Goal: Transaction & Acquisition: Purchase product/service

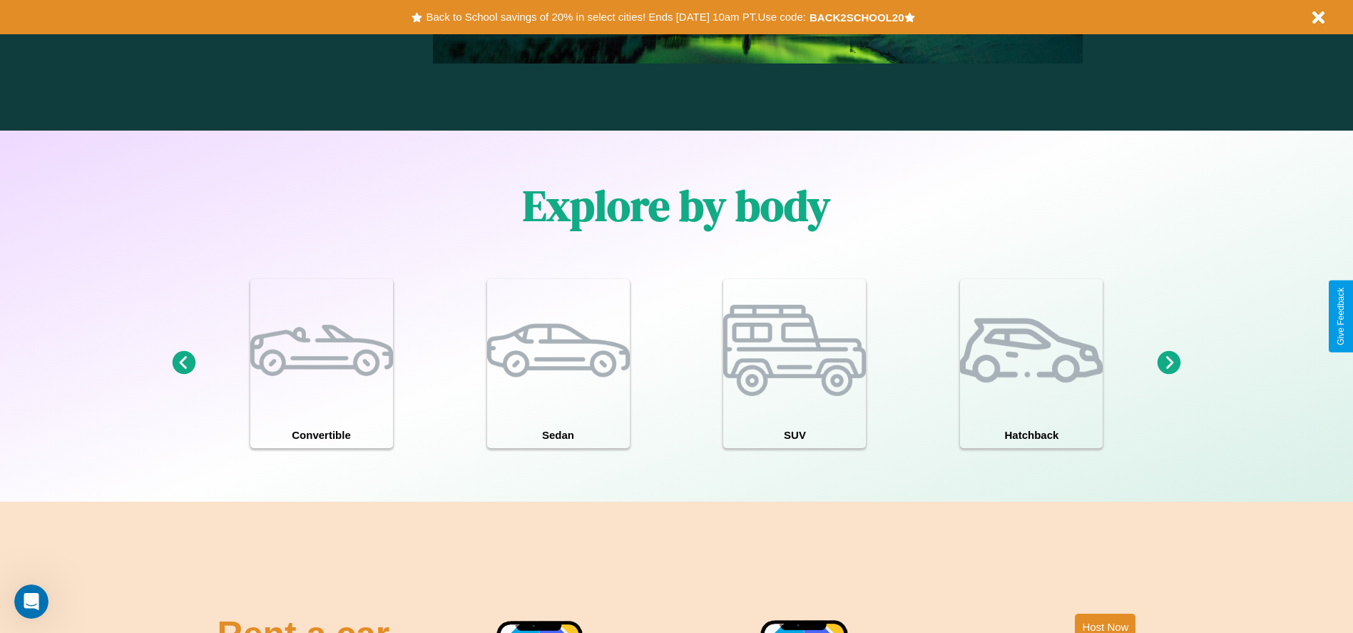
click at [1169, 363] on icon at bounding box center [1170, 363] width 24 height 24
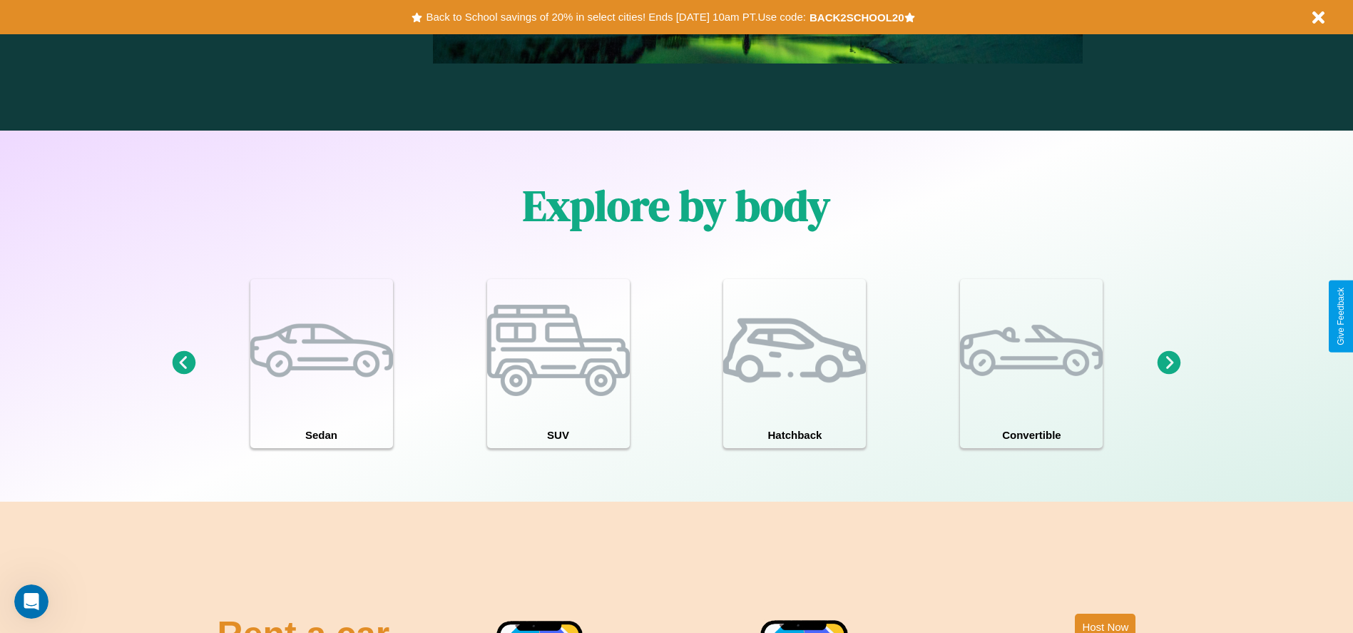
click at [1169, 363] on icon at bounding box center [1170, 363] width 24 height 24
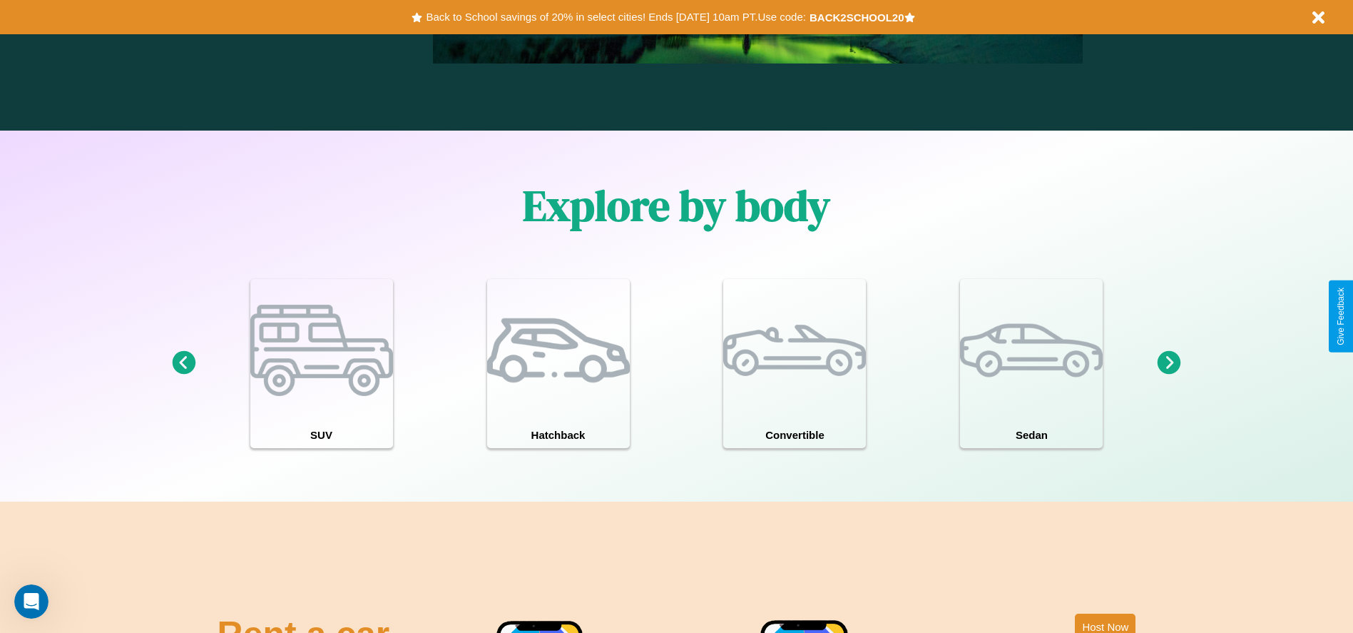
click at [1169, 363] on icon at bounding box center [1170, 363] width 24 height 24
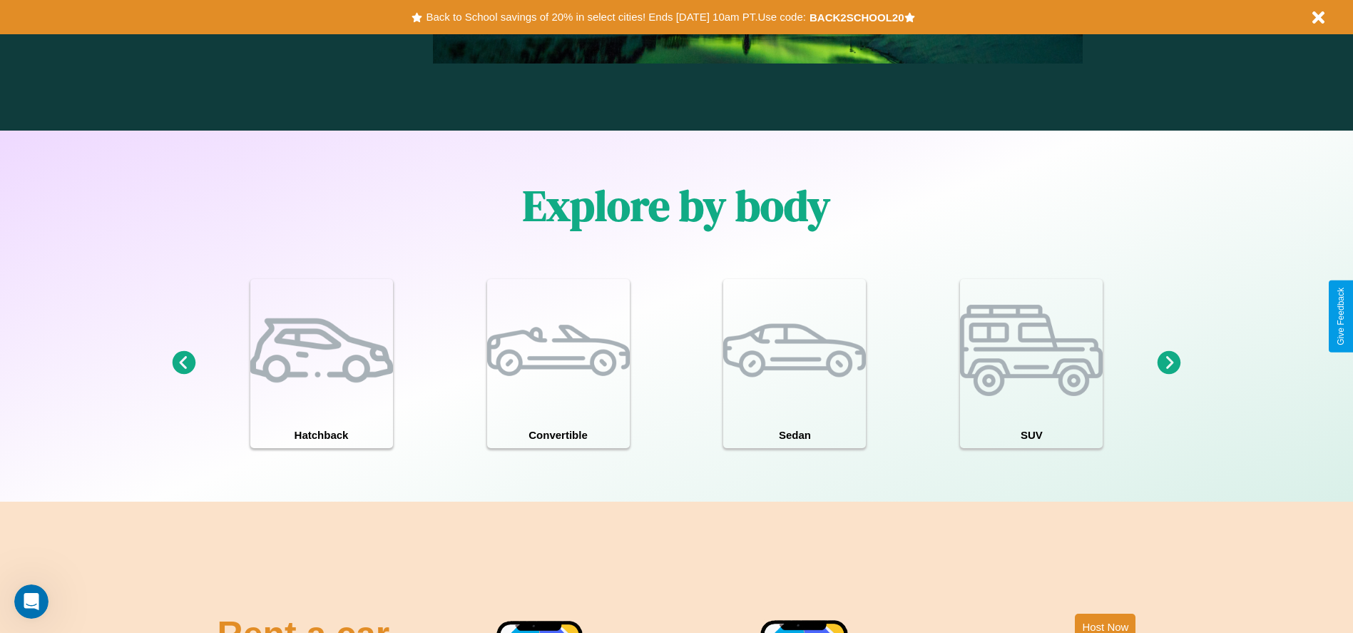
click at [1169, 363] on icon at bounding box center [1170, 363] width 24 height 24
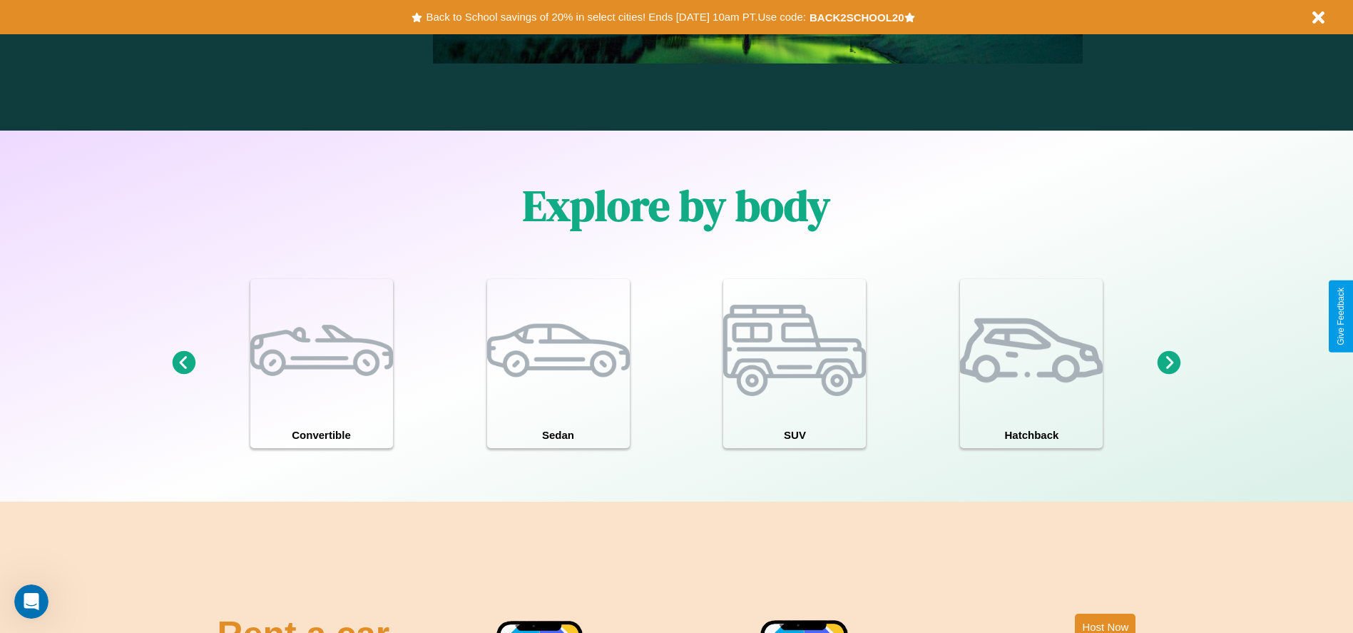
click at [1169, 363] on icon at bounding box center [1170, 363] width 24 height 24
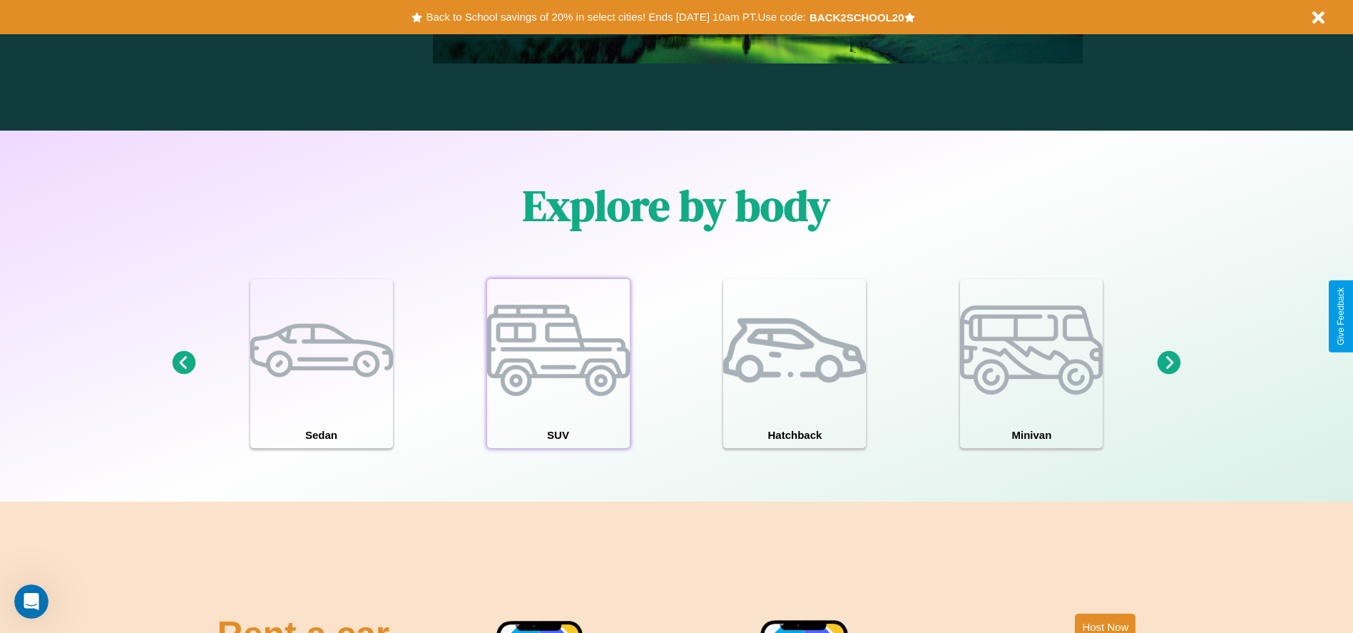
click at [558, 363] on div at bounding box center [558, 350] width 143 height 143
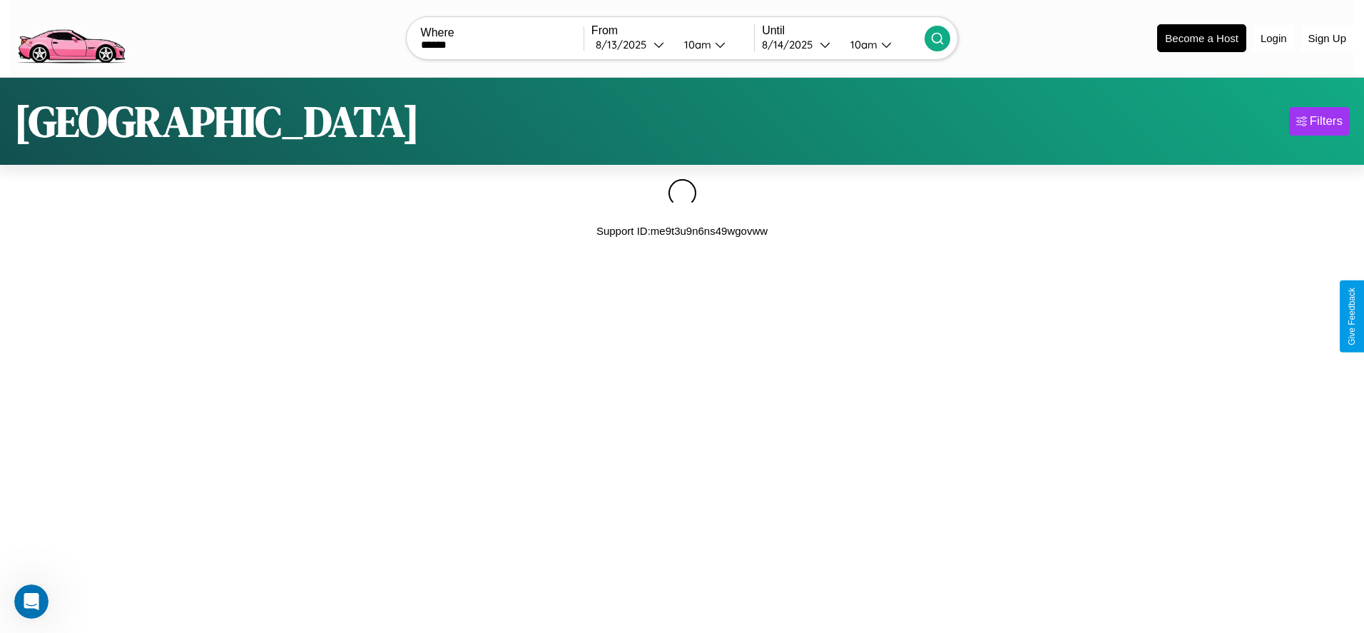
type input "******"
click at [937, 38] on icon at bounding box center [937, 38] width 14 height 14
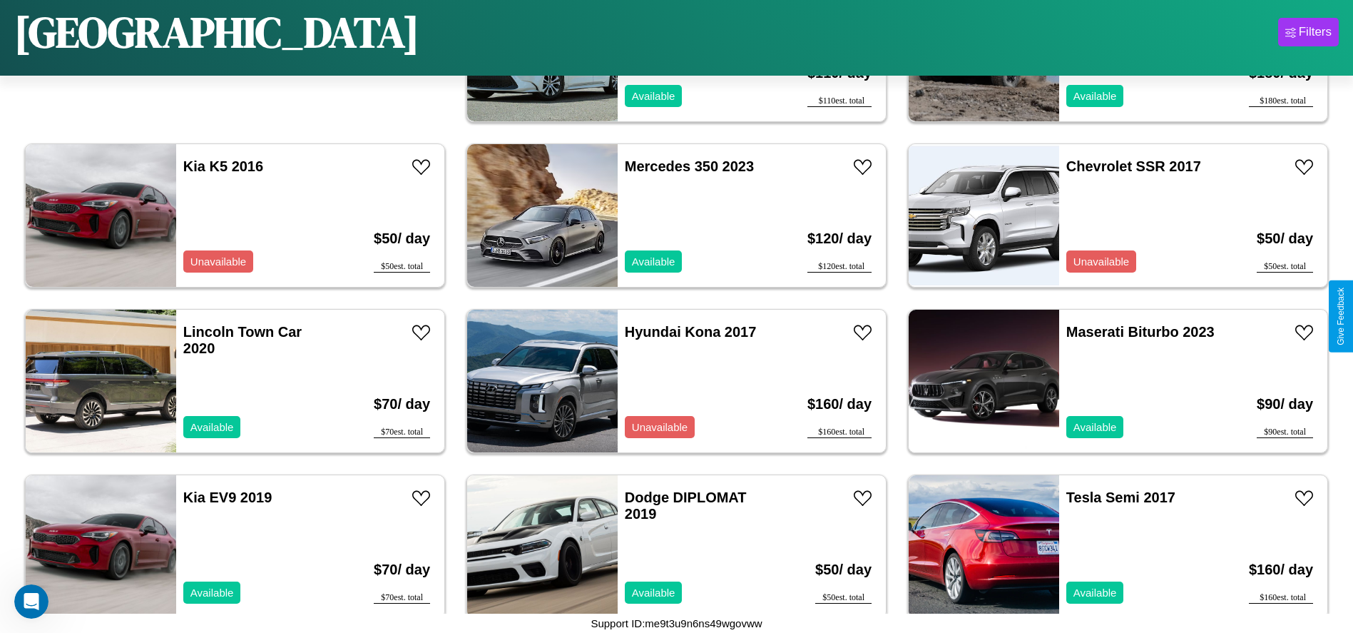
scroll to position [159, 0]
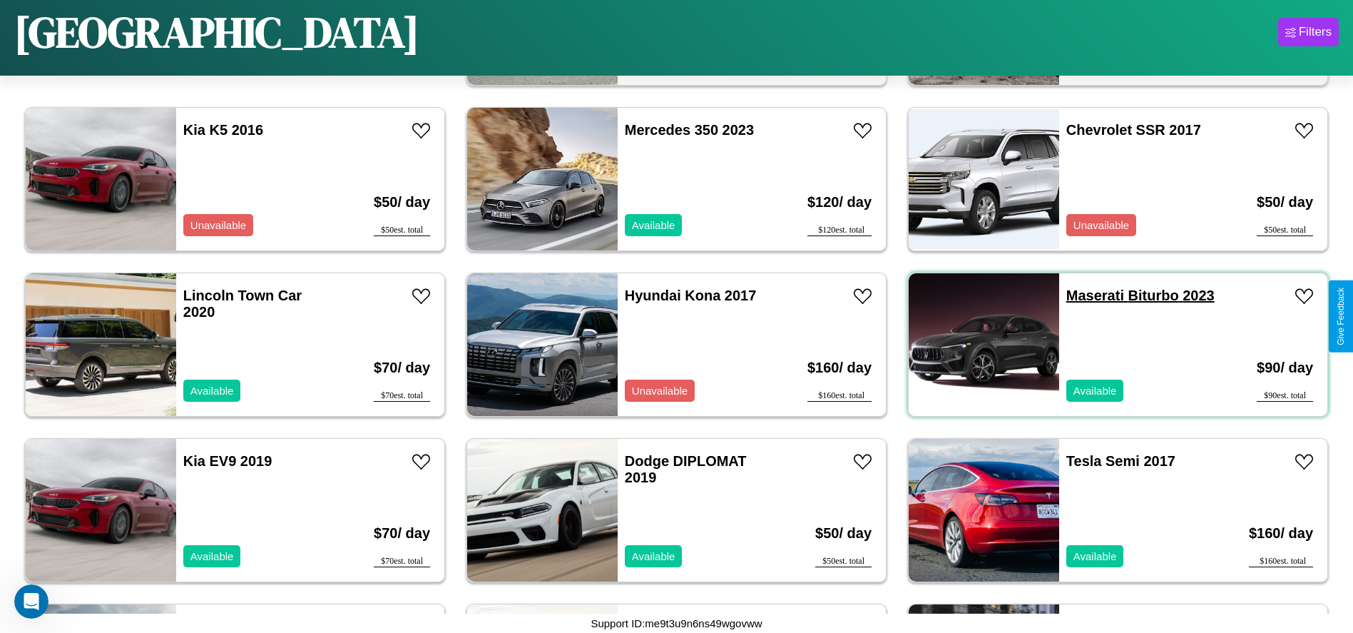
click at [1086, 295] on link "Maserati Biturbo 2023" at bounding box center [1140, 295] width 148 height 16
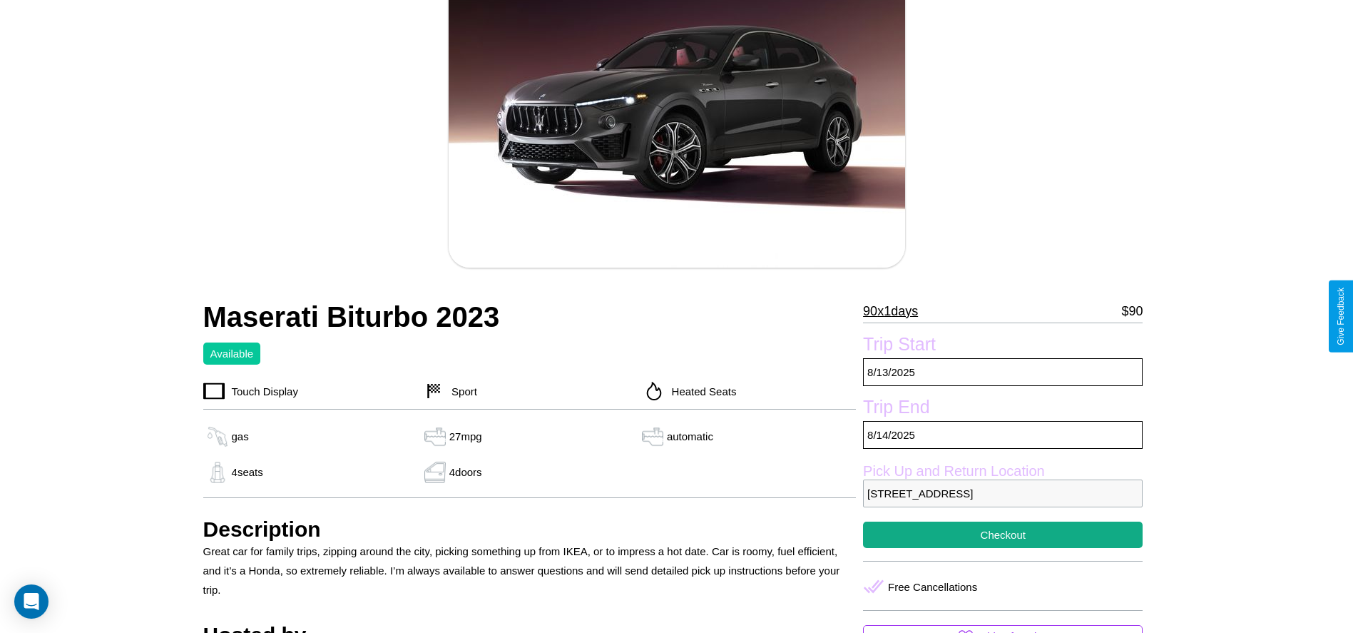
scroll to position [468, 0]
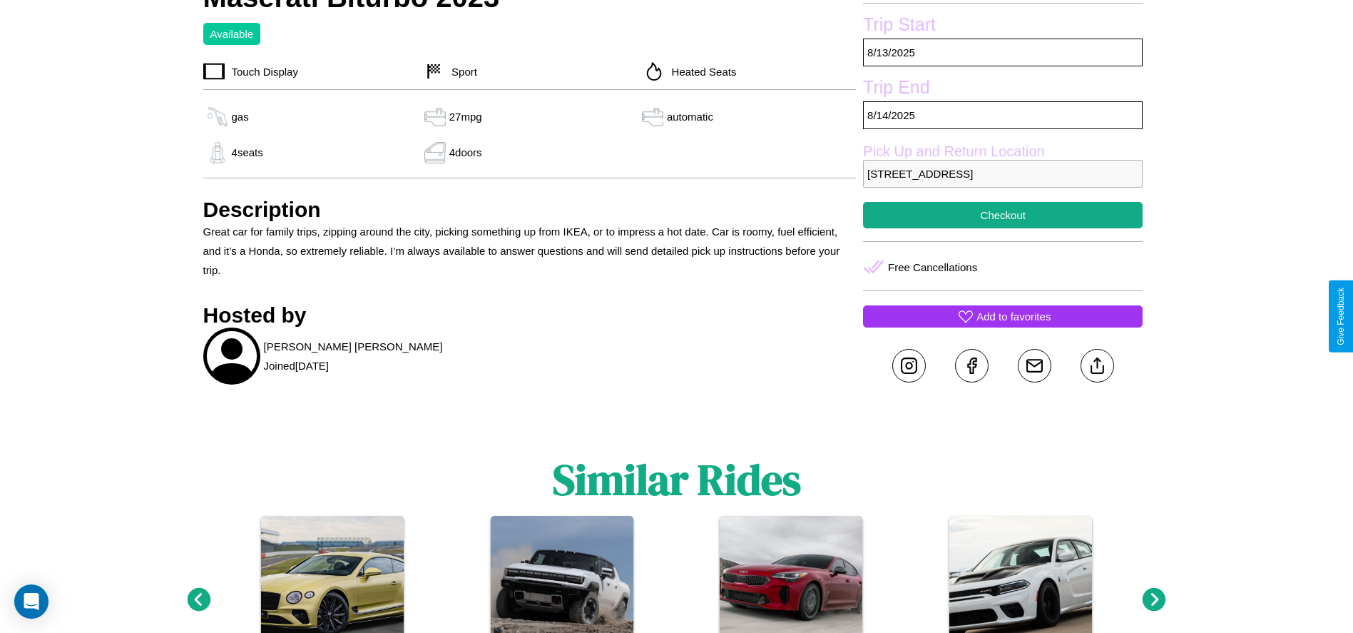
click at [1003, 316] on p "Add to favorites" at bounding box center [1014, 316] width 74 height 19
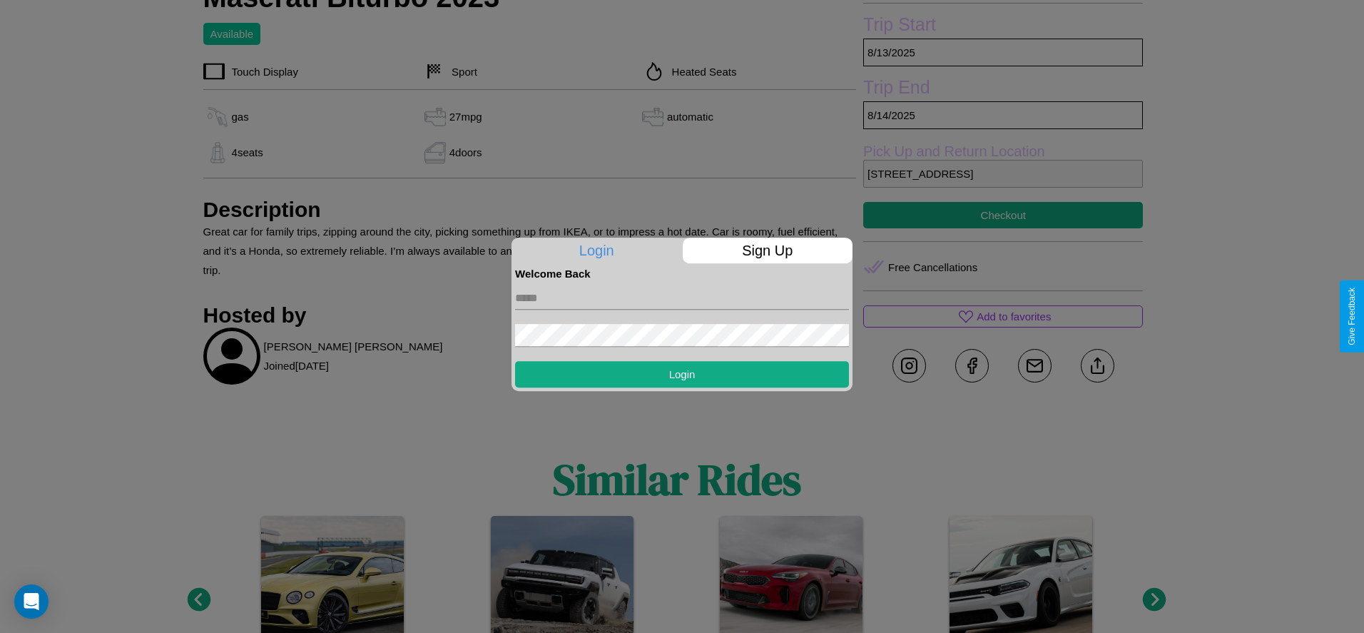
click at [767, 250] on p "Sign Up" at bounding box center [768, 251] width 170 height 26
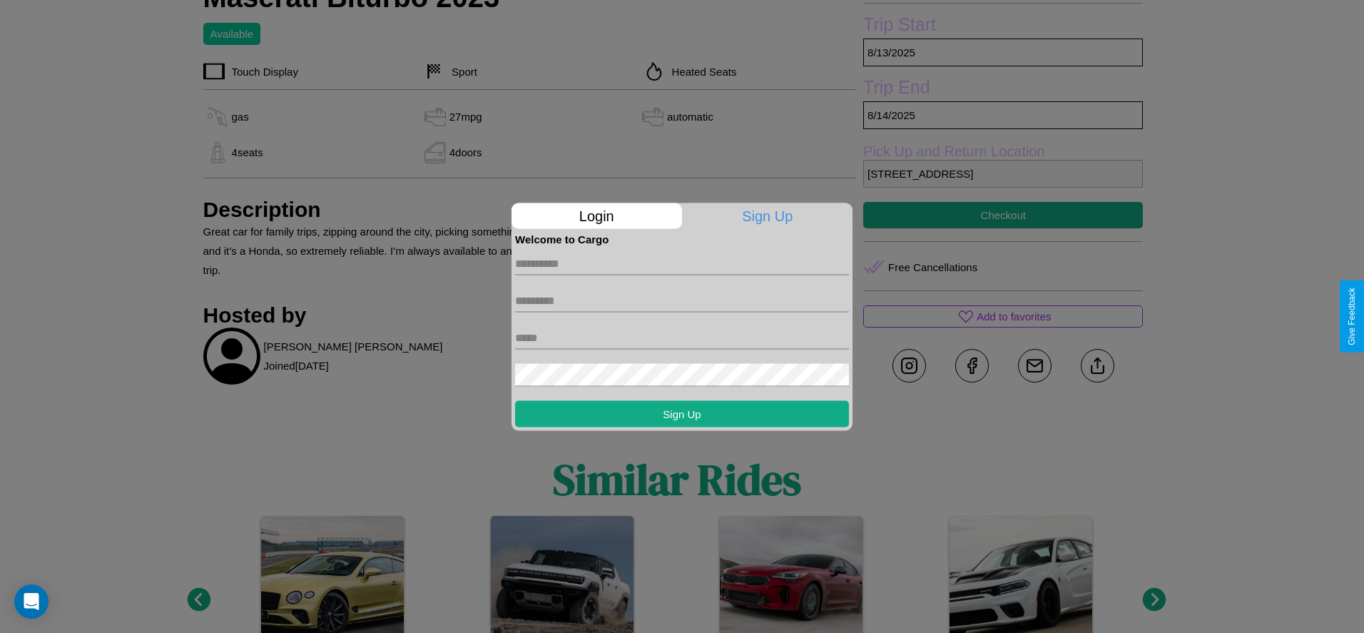
click at [682, 263] on input "text" at bounding box center [682, 263] width 334 height 23
type input "********"
click at [682, 300] on input "text" at bounding box center [682, 300] width 334 height 23
type input "*****"
click at [682, 337] on input "text" at bounding box center [682, 337] width 334 height 23
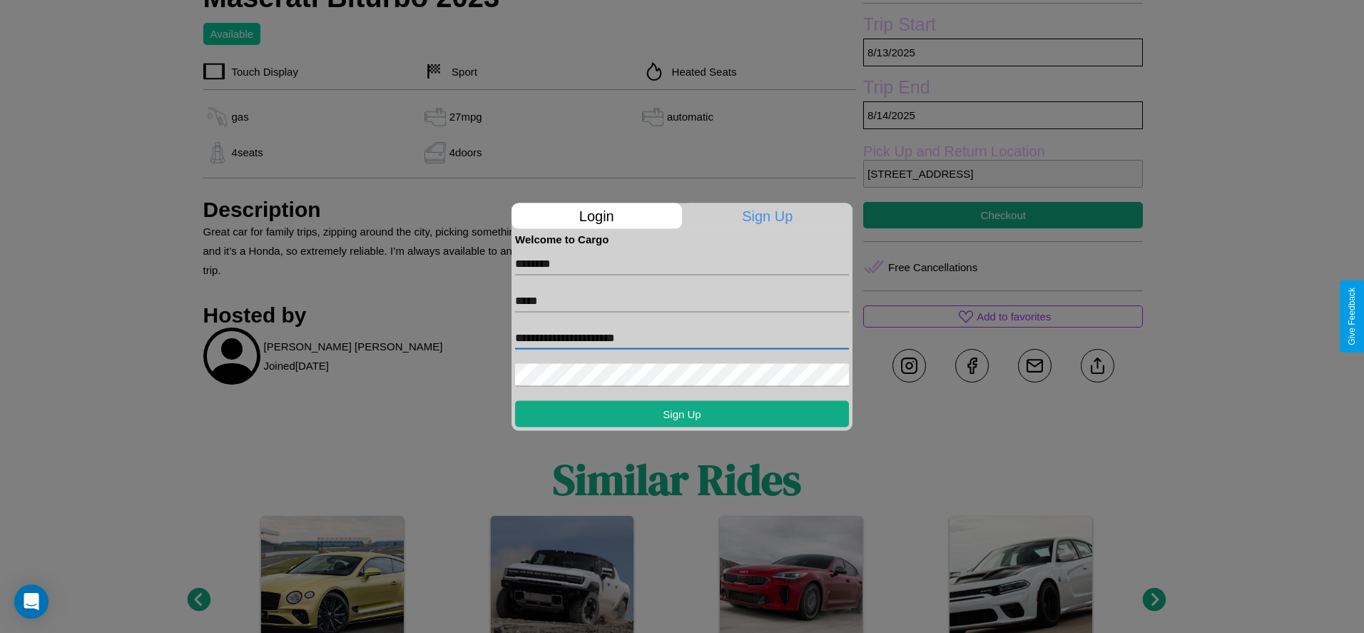
type input "**********"
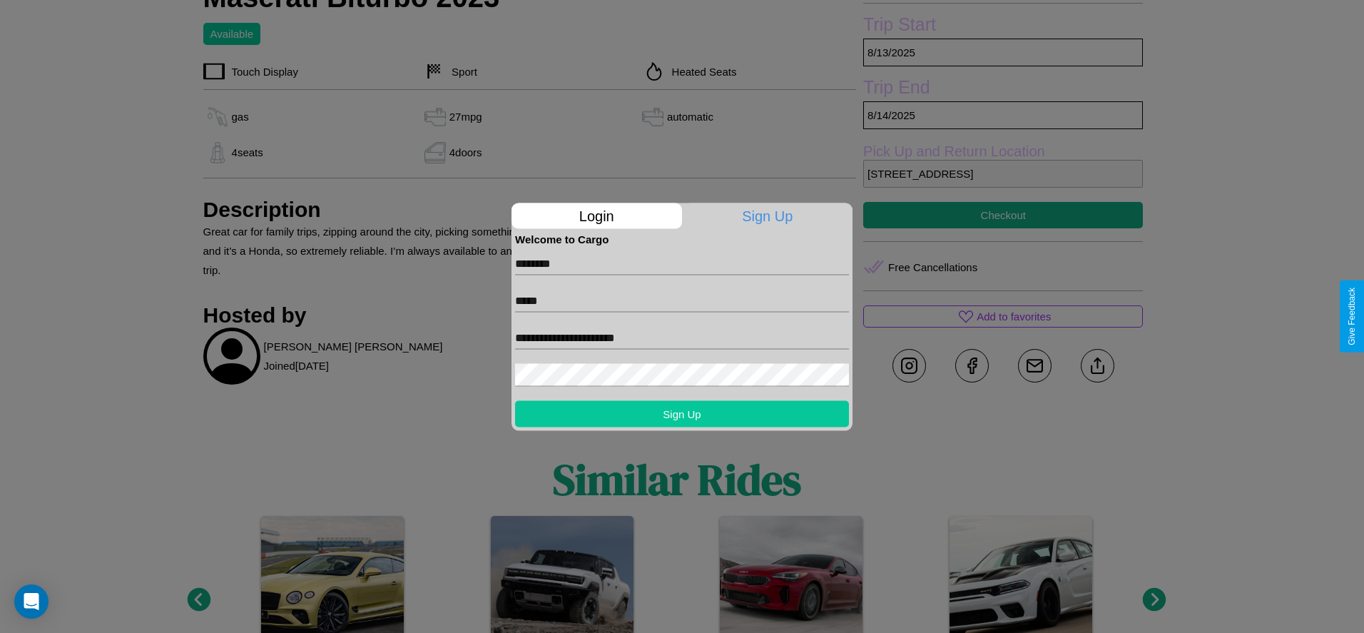
click at [682, 413] on button "Sign Up" at bounding box center [682, 413] width 334 height 26
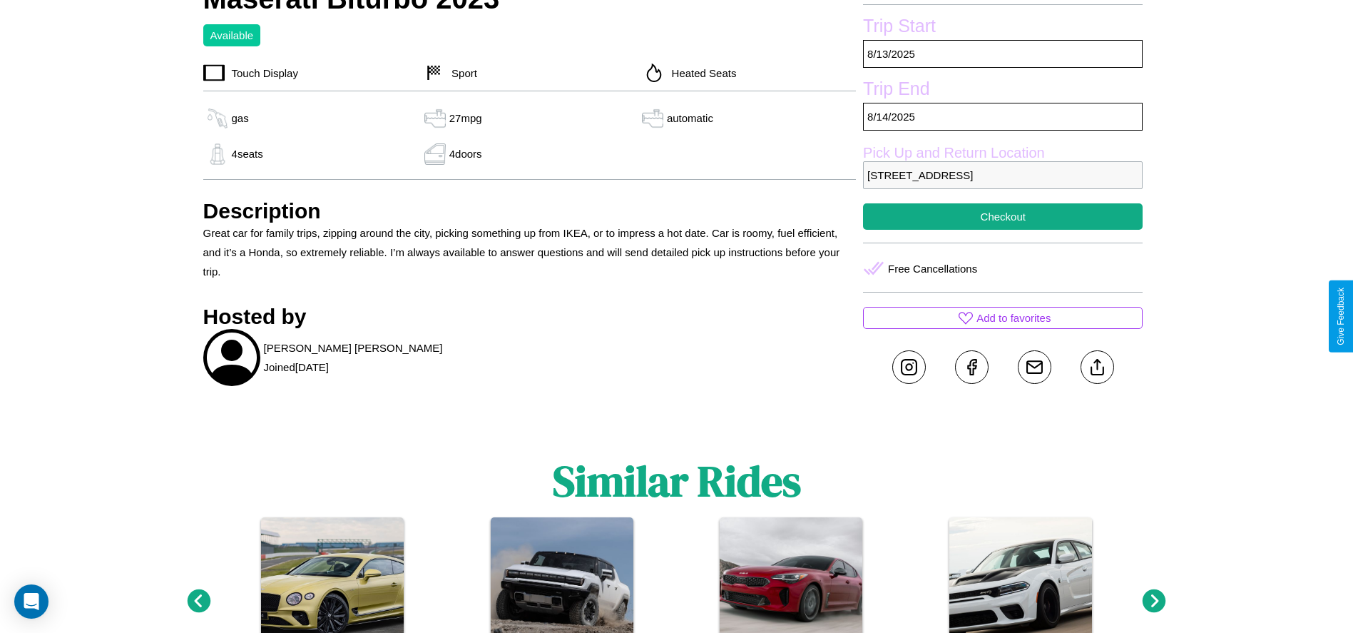
scroll to position [367, 0]
